Goal: Check status: Check status

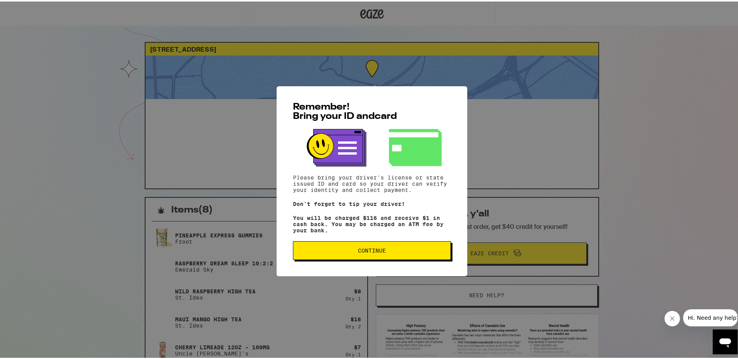
click at [390, 249] on span "Continue" at bounding box center [371, 249] width 145 height 5
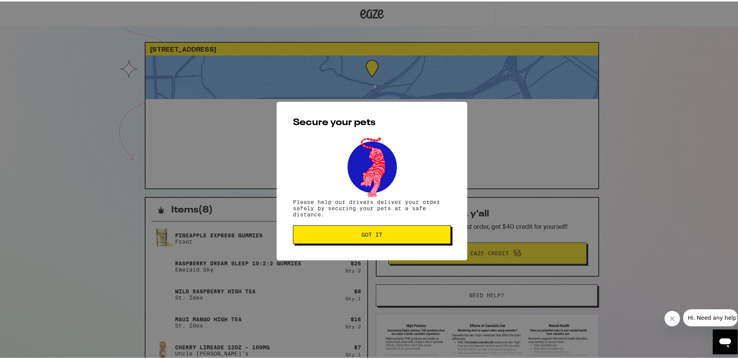
click at [388, 241] on button "Got it" at bounding box center [372, 233] width 158 height 19
